Goal: Information Seeking & Learning: Learn about a topic

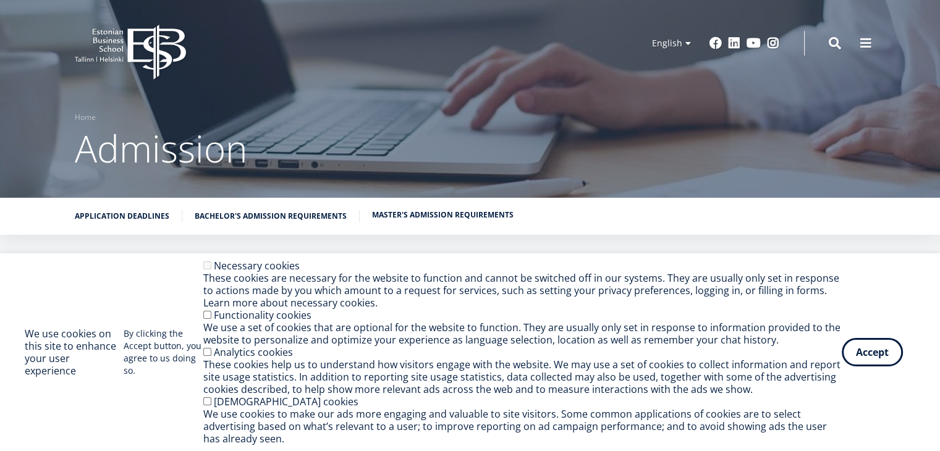
click at [416, 214] on link "Master's admission requirements" at bounding box center [442, 215] width 141 height 12
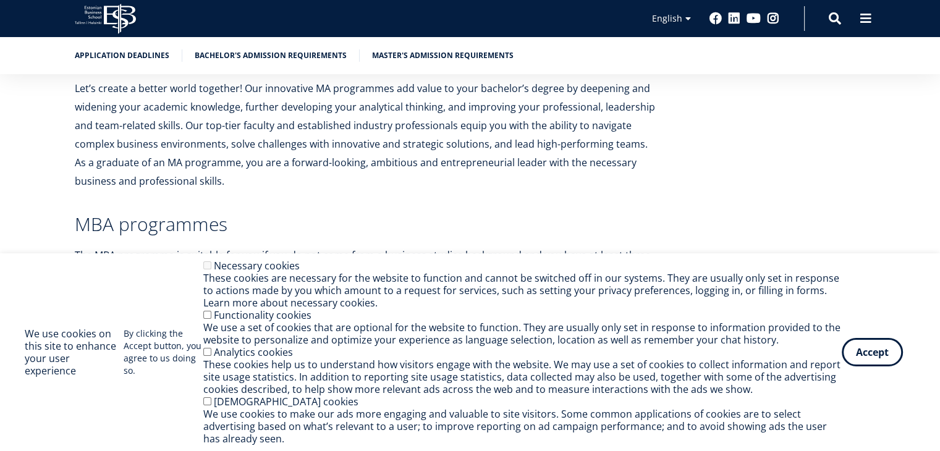
scroll to position [2268, 0]
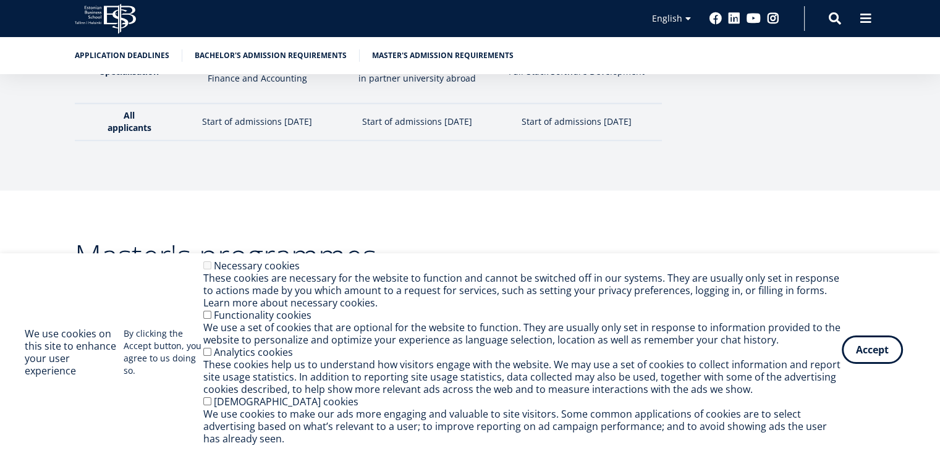
click at [882, 351] on button "Accept" at bounding box center [871, 349] width 61 height 28
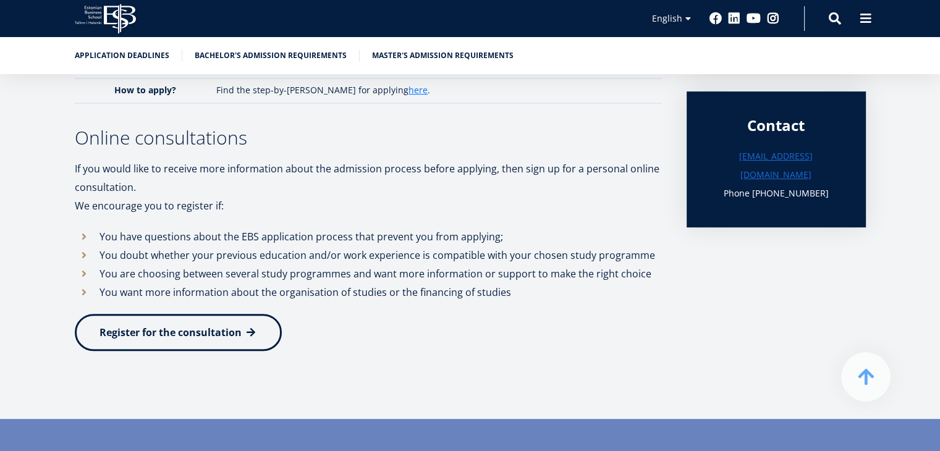
scroll to position [292, 0]
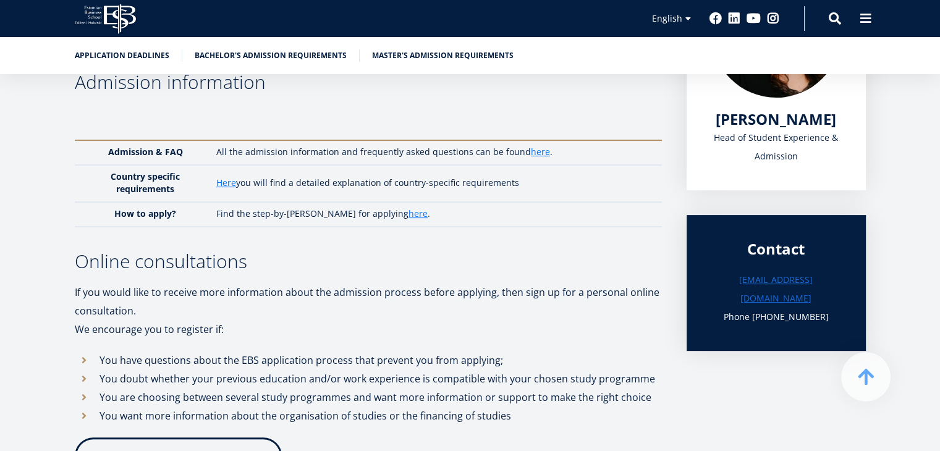
click at [96, 17] on icon at bounding box center [94, 16] width 13 height 3
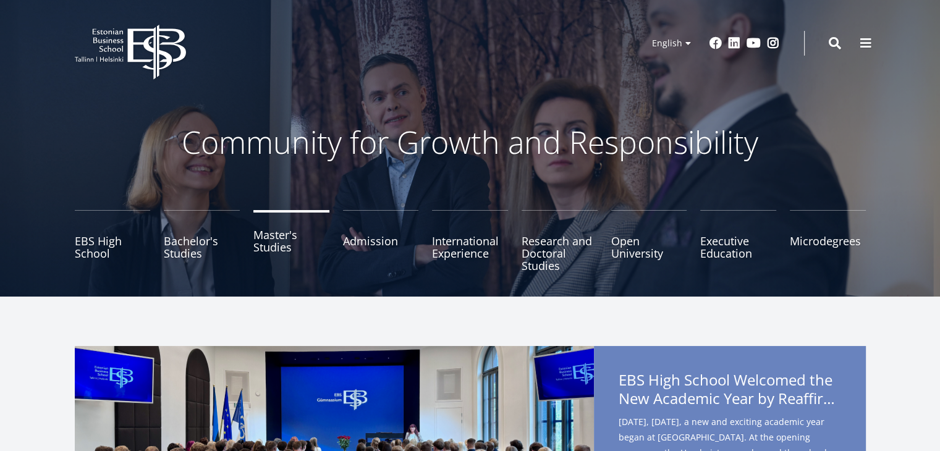
click at [278, 243] on link "Master's Studies" at bounding box center [291, 241] width 76 height 62
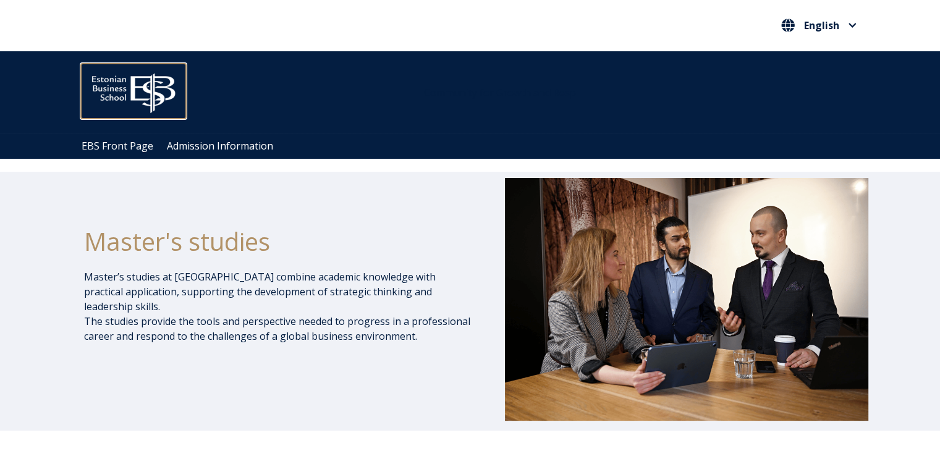
drag, startPoint x: 124, startPoint y: 93, endPoint x: 143, endPoint y: 86, distance: 20.7
click at [124, 93] on img at bounding box center [133, 90] width 105 height 53
